Goal: Task Accomplishment & Management: Use online tool/utility

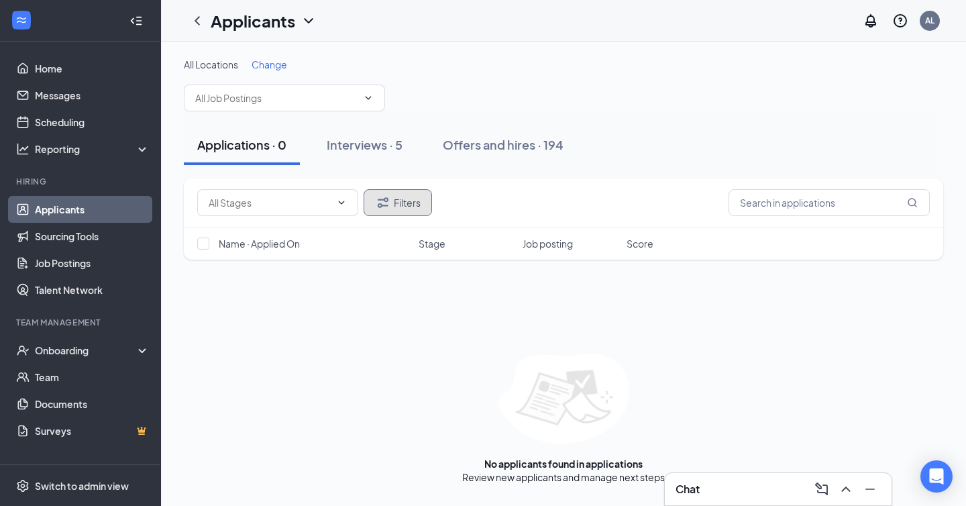
click at [396, 211] on button "Filters" at bounding box center [398, 202] width 68 height 27
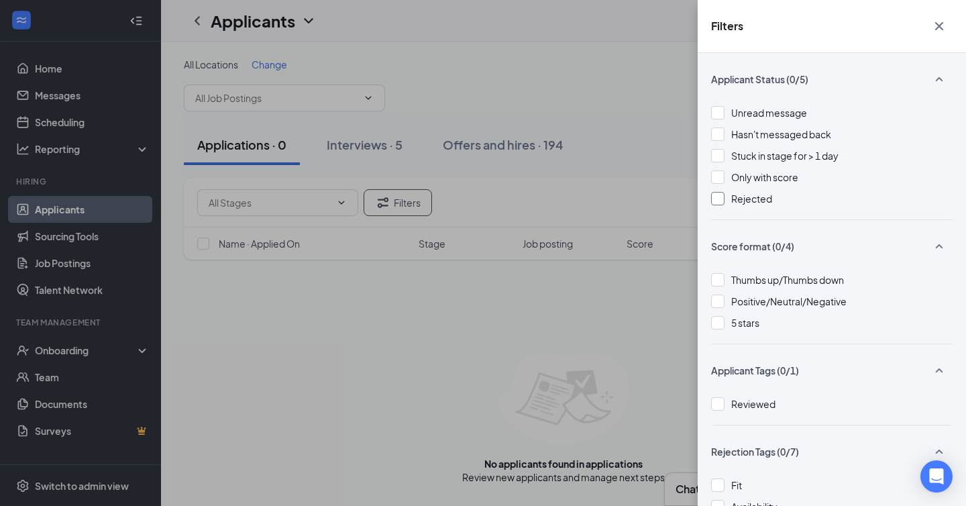
click at [713, 203] on div at bounding box center [717, 198] width 13 height 13
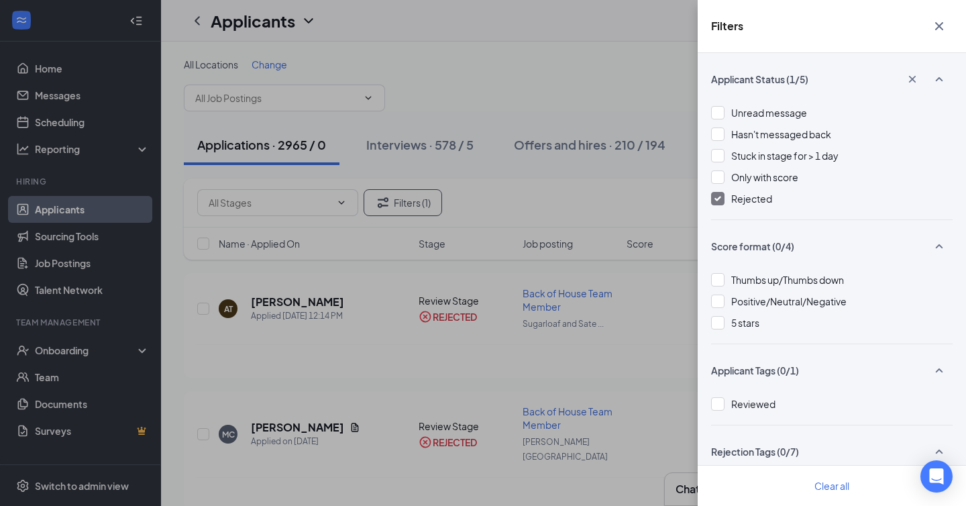
click at [228, 207] on div "Filters Applicant Status (1/5) Unread message Hasn't messaged back Stuck in sta…" at bounding box center [483, 253] width 966 height 506
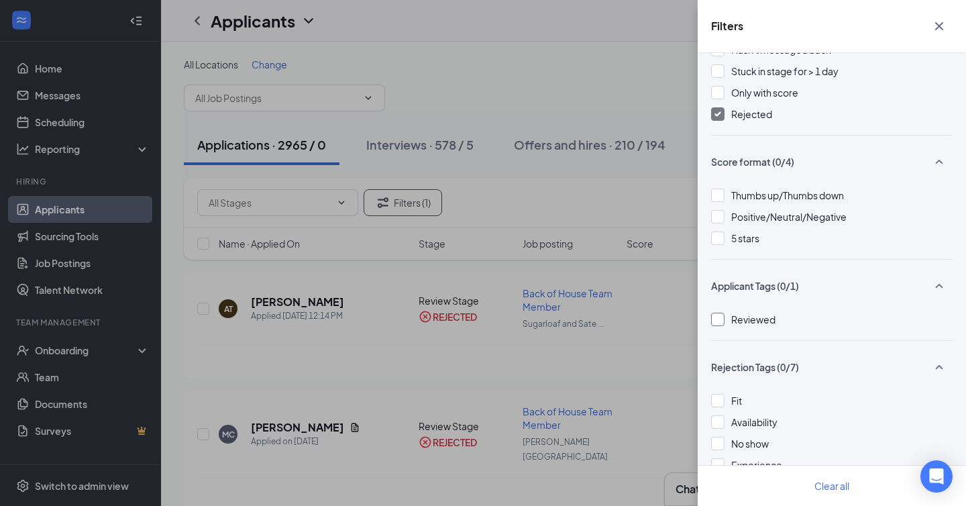
scroll to position [184, 0]
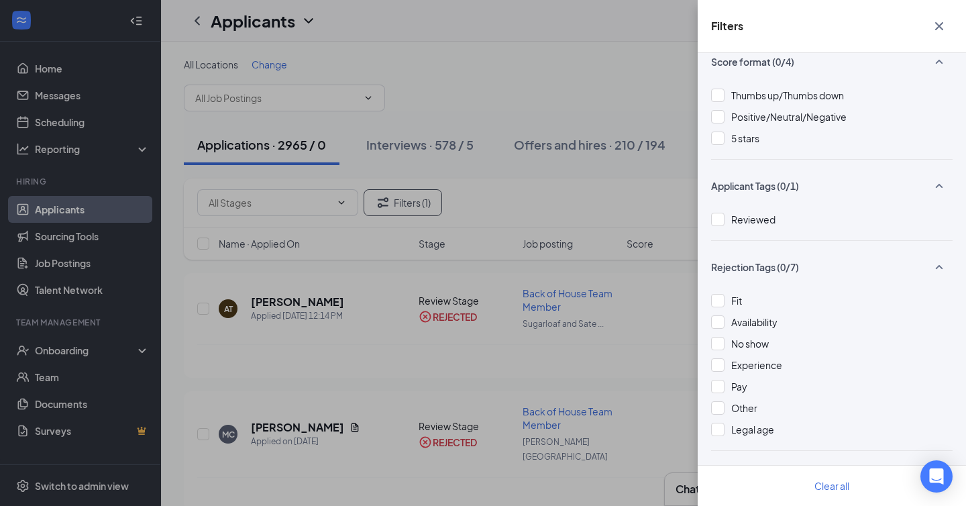
click at [614, 378] on div "Filters Applicant Status (1/5) Unread message Hasn't messaged back Stuck in sta…" at bounding box center [483, 253] width 966 height 506
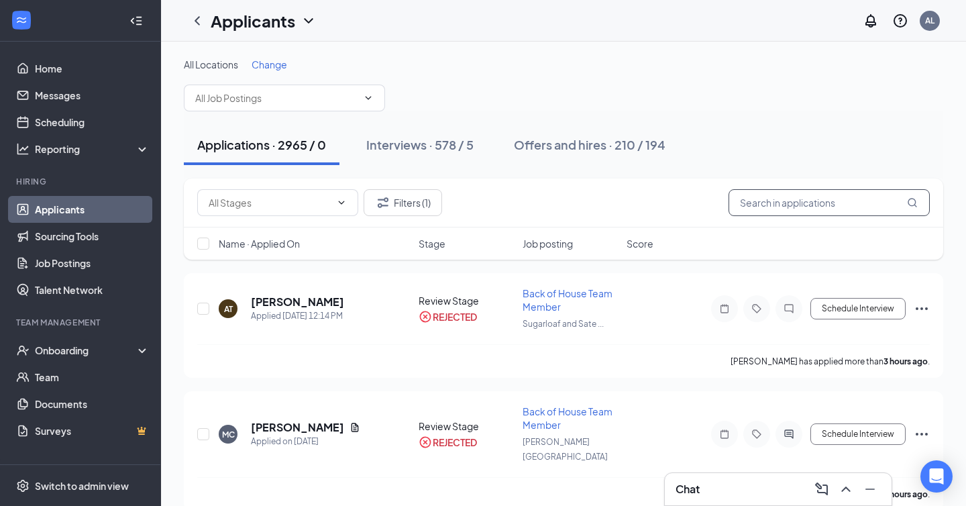
click at [765, 200] on input "text" at bounding box center [828, 202] width 201 height 27
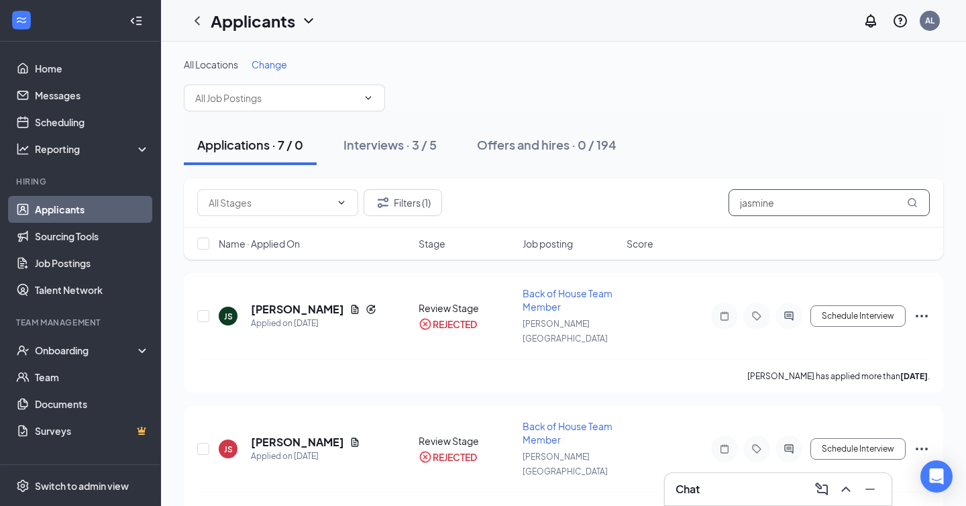
type input "jasmine"
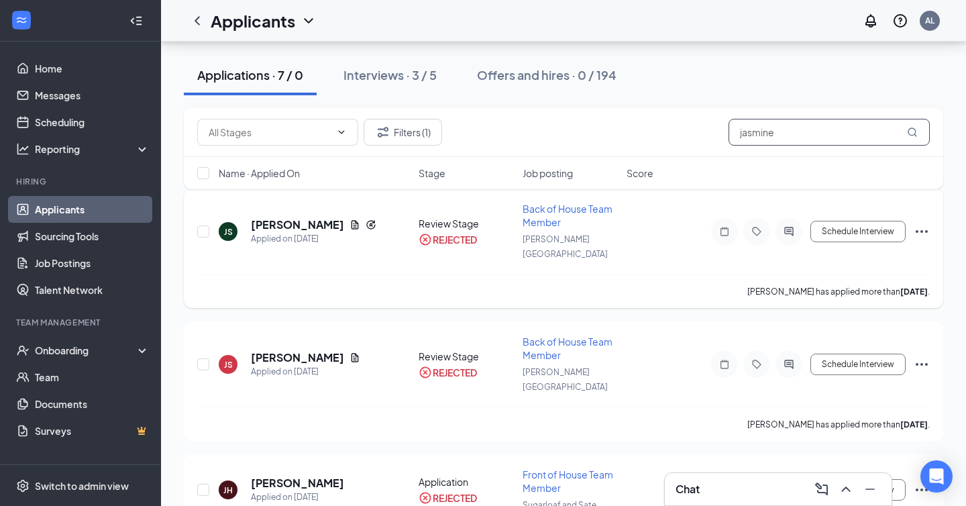
scroll to position [256, 0]
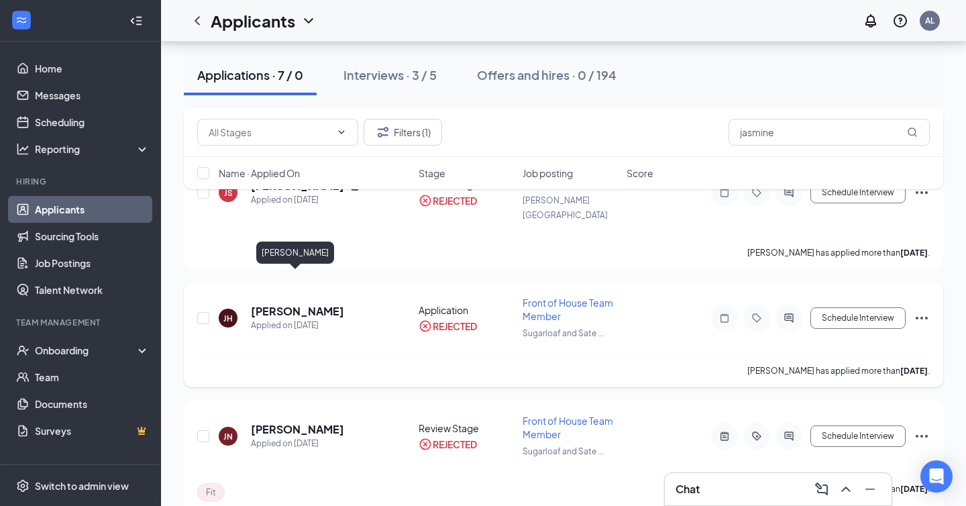
click at [315, 304] on h5 "[PERSON_NAME]" at bounding box center [297, 311] width 93 height 15
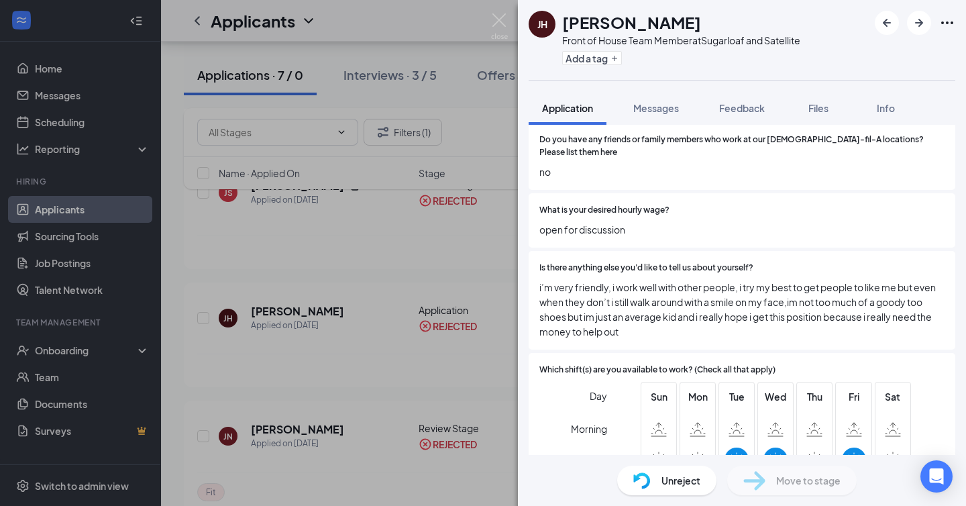
scroll to position [1131, 0]
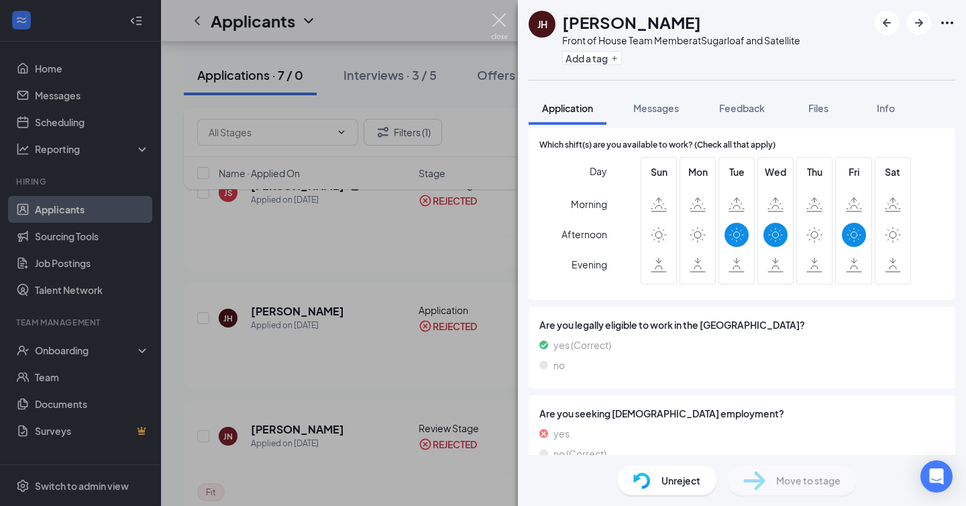
click at [502, 25] on img at bounding box center [499, 26] width 17 height 26
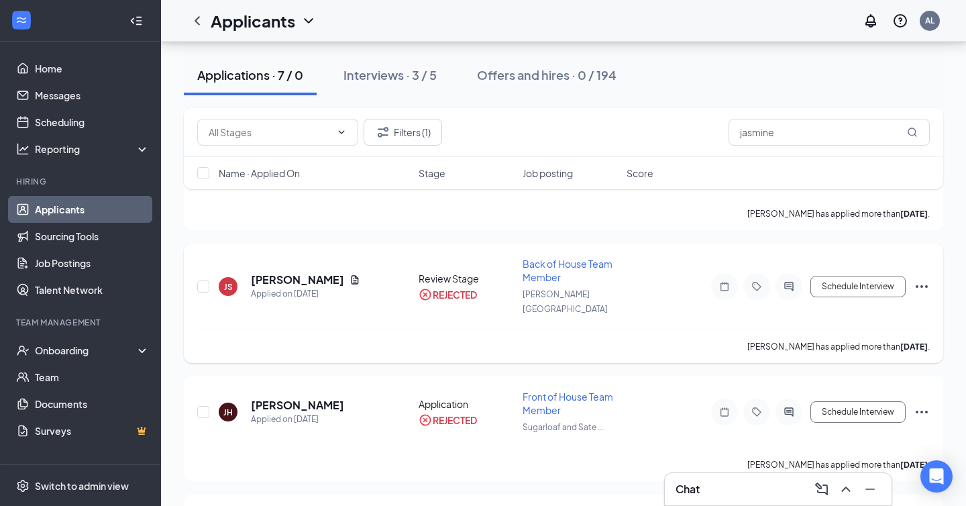
scroll to position [241, 0]
